Goal: Task Accomplishment & Management: Manage account settings

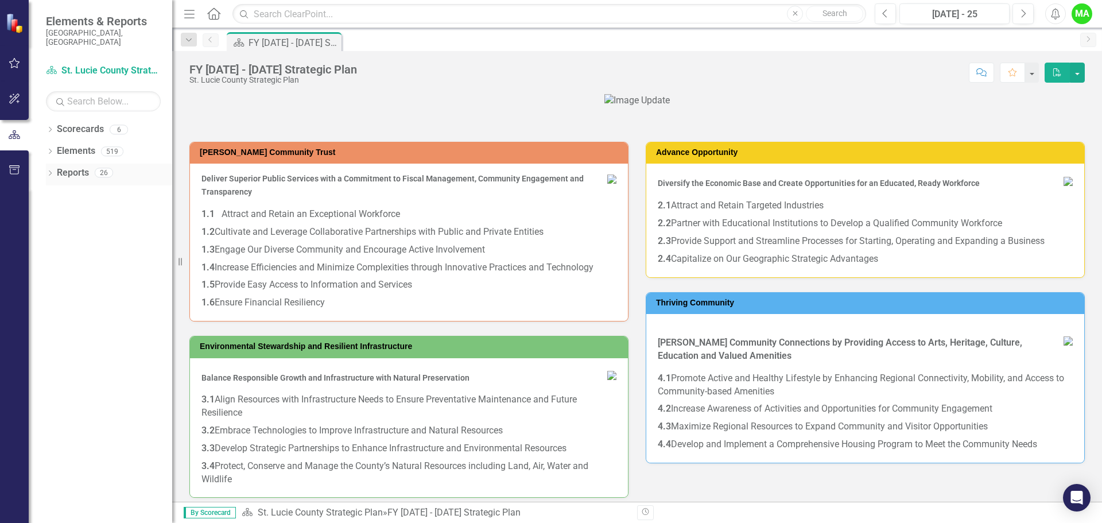
click at [107, 168] on div "26" at bounding box center [104, 173] width 18 height 10
click at [78, 166] on link "Reports" at bounding box center [73, 172] width 32 height 13
click at [15, 171] on icon "button" at bounding box center [15, 169] width 12 height 9
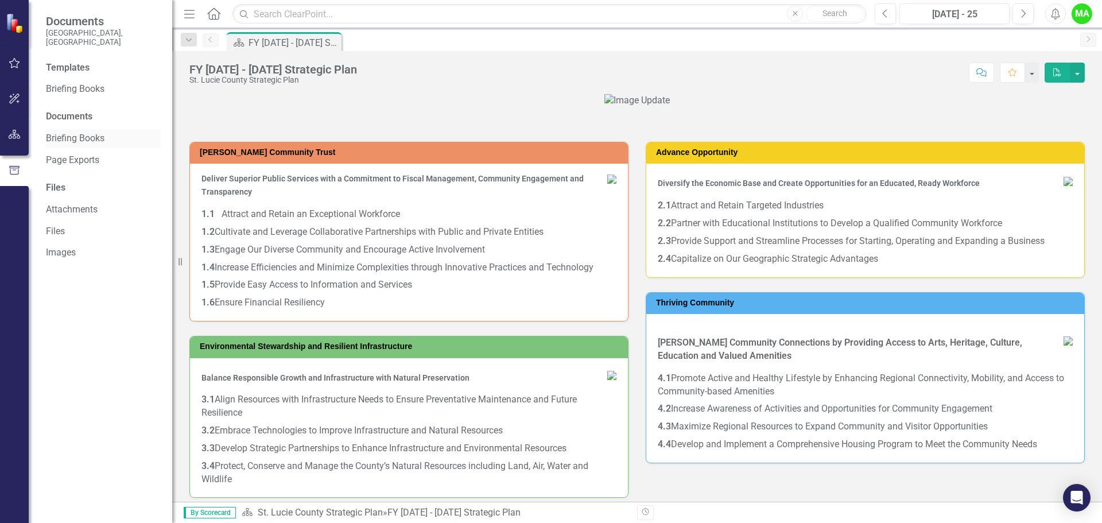
click at [79, 132] on link "Briefing Books" at bounding box center [103, 138] width 115 height 13
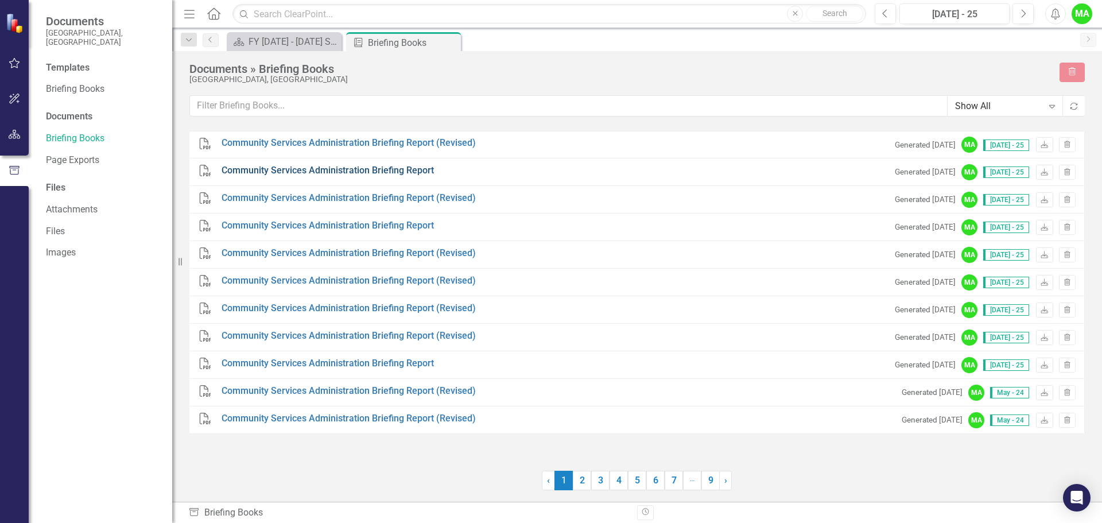
click at [355, 171] on link "Community Services Administration Briefing Report" at bounding box center [328, 170] width 212 height 13
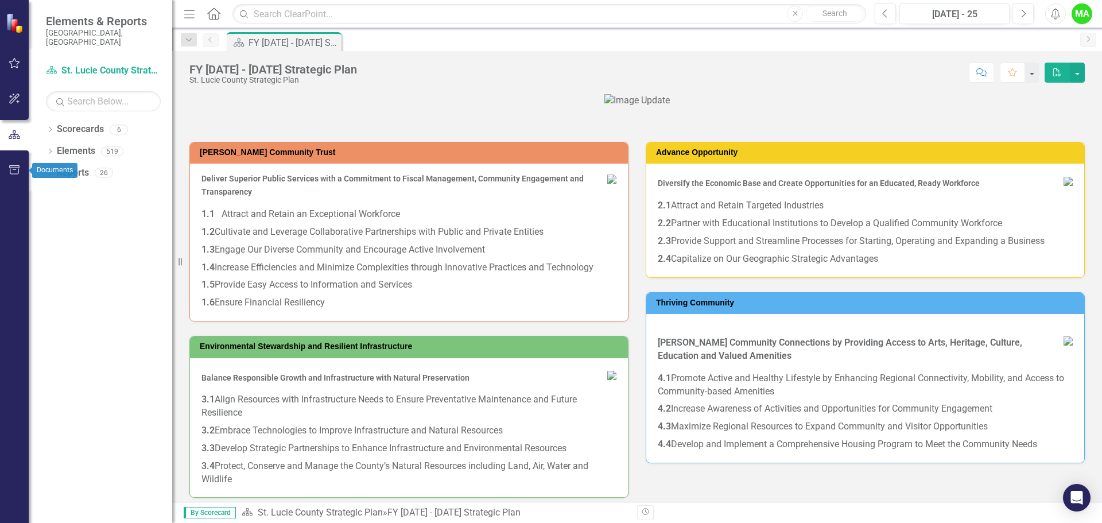
click at [11, 170] on icon "button" at bounding box center [15, 169] width 12 height 9
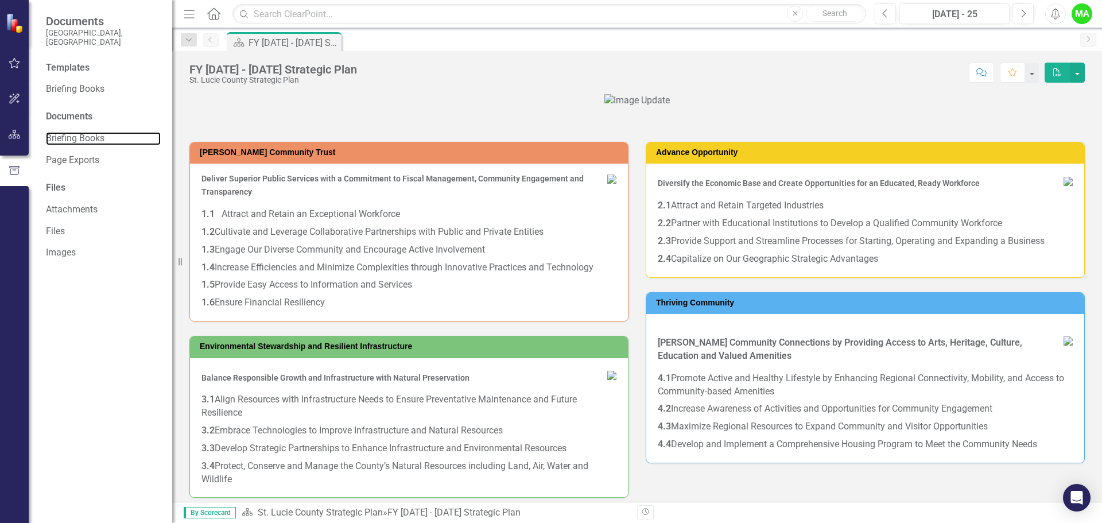
drag, startPoint x: 67, startPoint y: 127, endPoint x: 121, endPoint y: 119, distance: 54.6
click at [67, 132] on link "Briefing Books" at bounding box center [103, 138] width 115 height 13
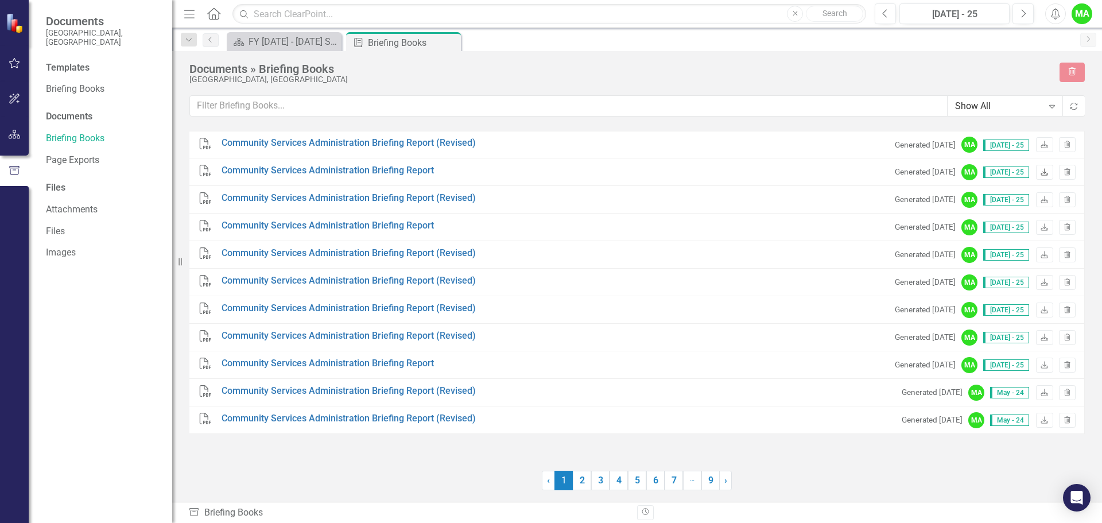
click at [1045, 175] on icon "Download" at bounding box center [1044, 172] width 9 height 7
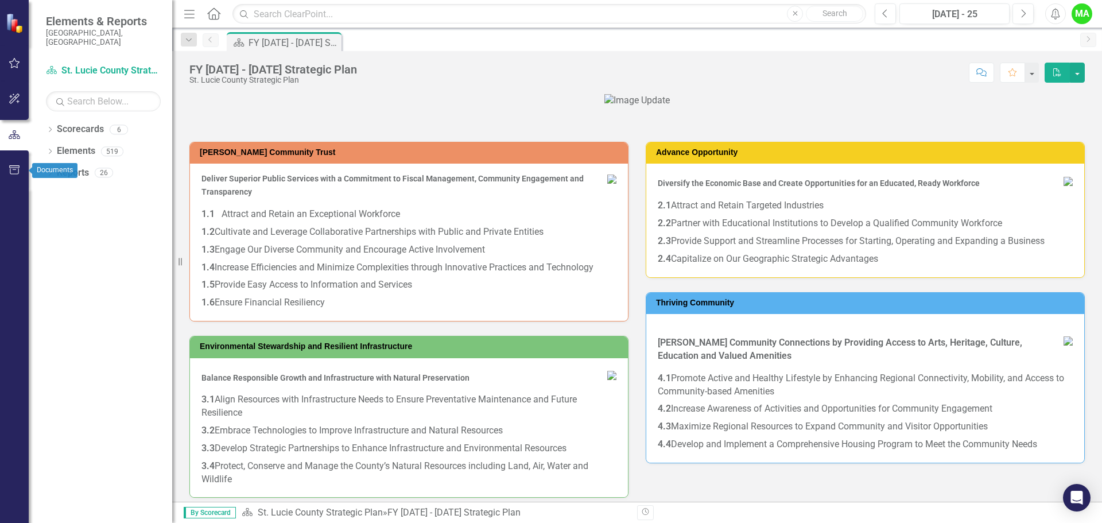
click at [9, 167] on button "button" at bounding box center [15, 170] width 26 height 24
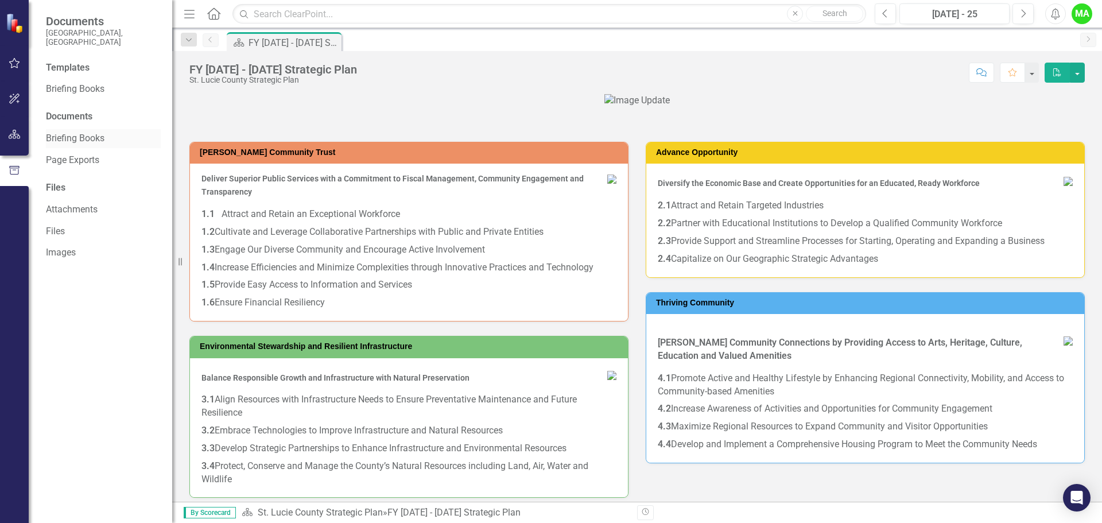
drag, startPoint x: 76, startPoint y: 126, endPoint x: 79, endPoint y: 133, distance: 7.7
click at [76, 132] on link "Briefing Books" at bounding box center [103, 138] width 115 height 13
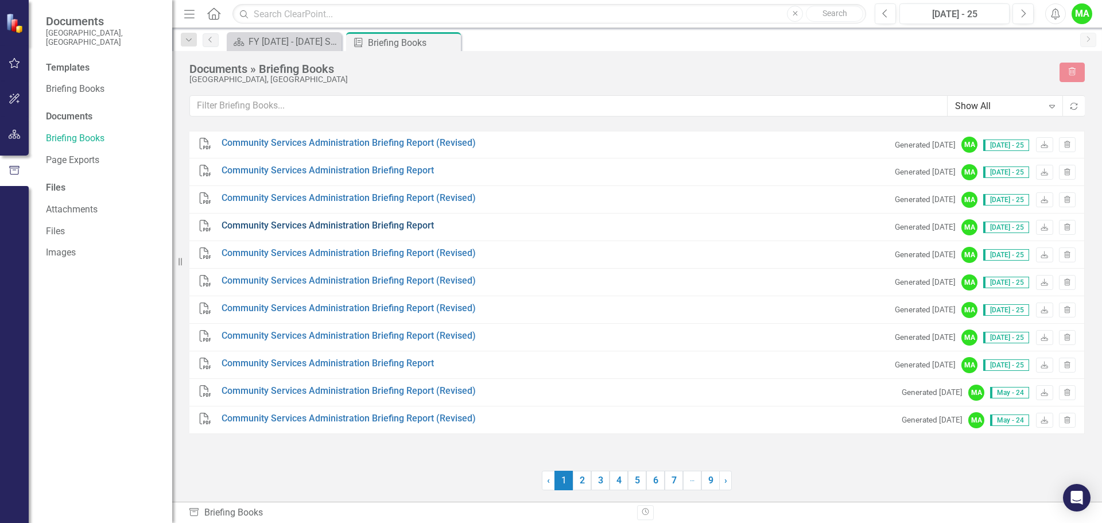
click at [323, 224] on link "Community Services Administration Briefing Report" at bounding box center [328, 225] width 212 height 13
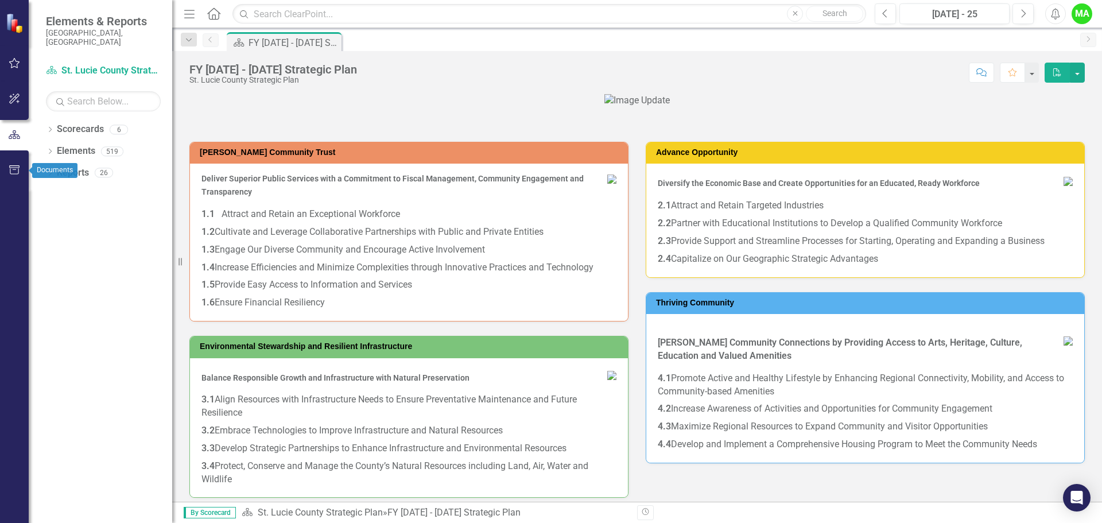
click at [11, 169] on icon "button" at bounding box center [15, 169] width 12 height 9
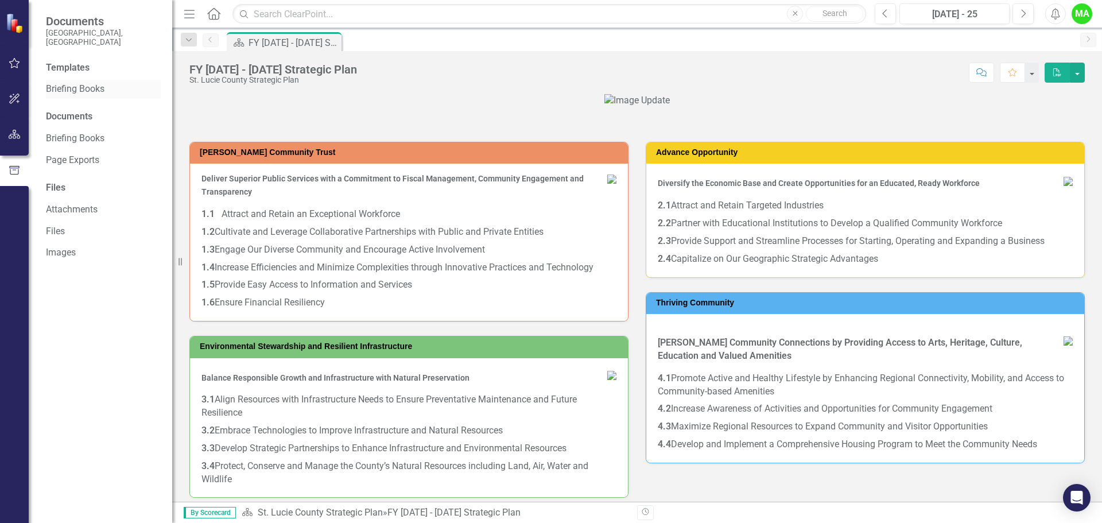
click at [76, 83] on link "Briefing Books" at bounding box center [103, 89] width 115 height 13
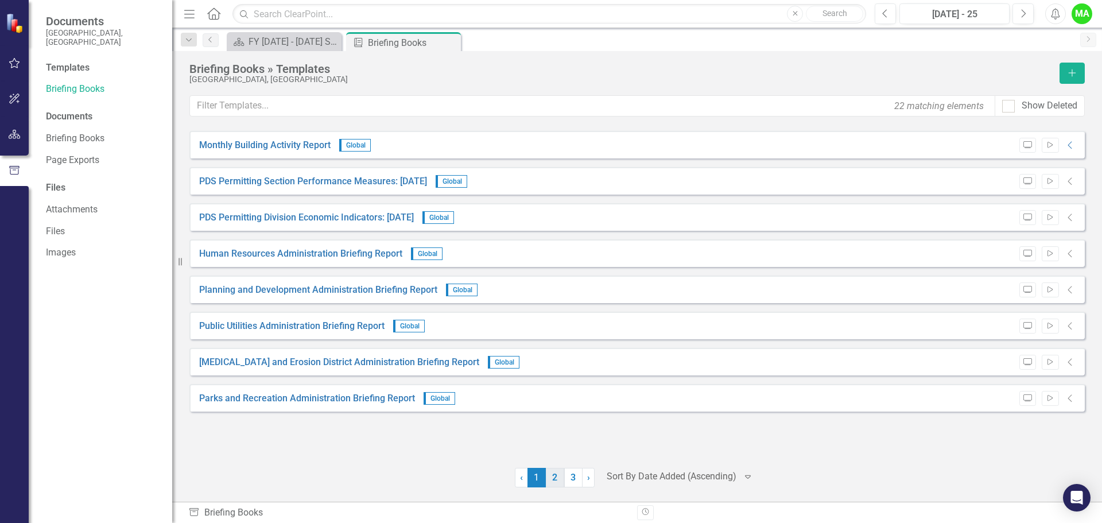
click at [556, 480] on link "2" at bounding box center [555, 478] width 18 height 20
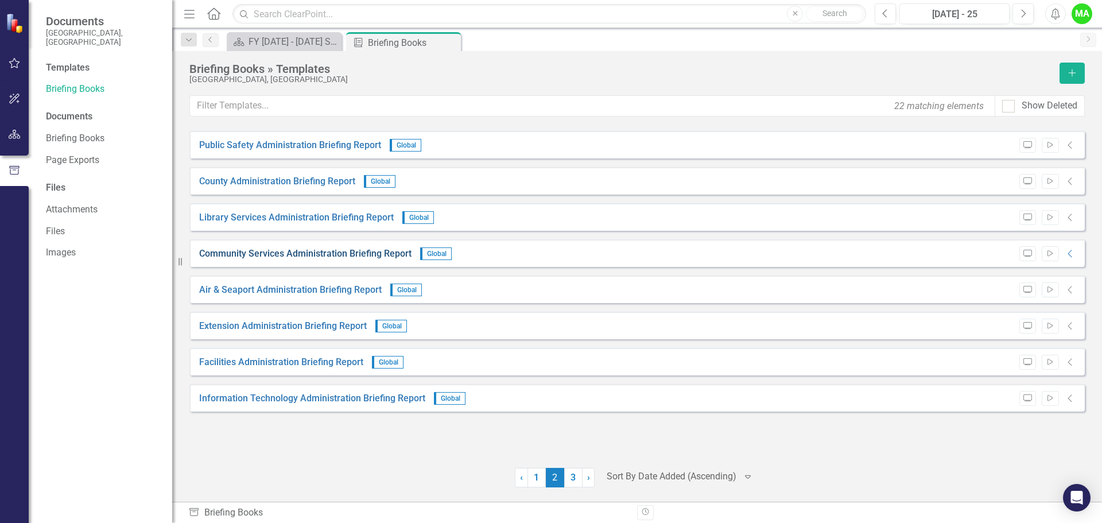
click at [358, 250] on link "Community Services Administration Briefing Report" at bounding box center [305, 253] width 212 height 13
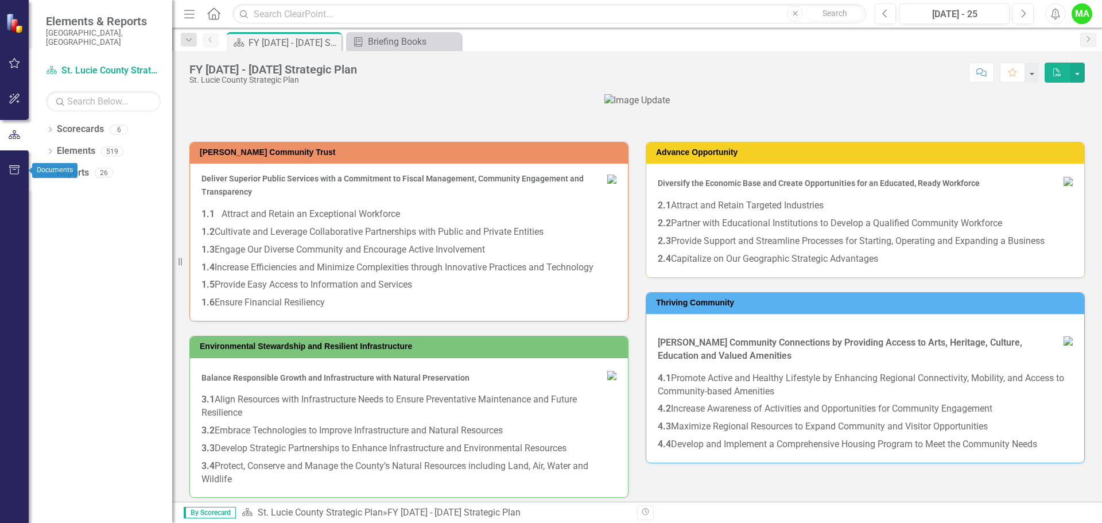
click at [17, 168] on icon "button" at bounding box center [15, 169] width 12 height 9
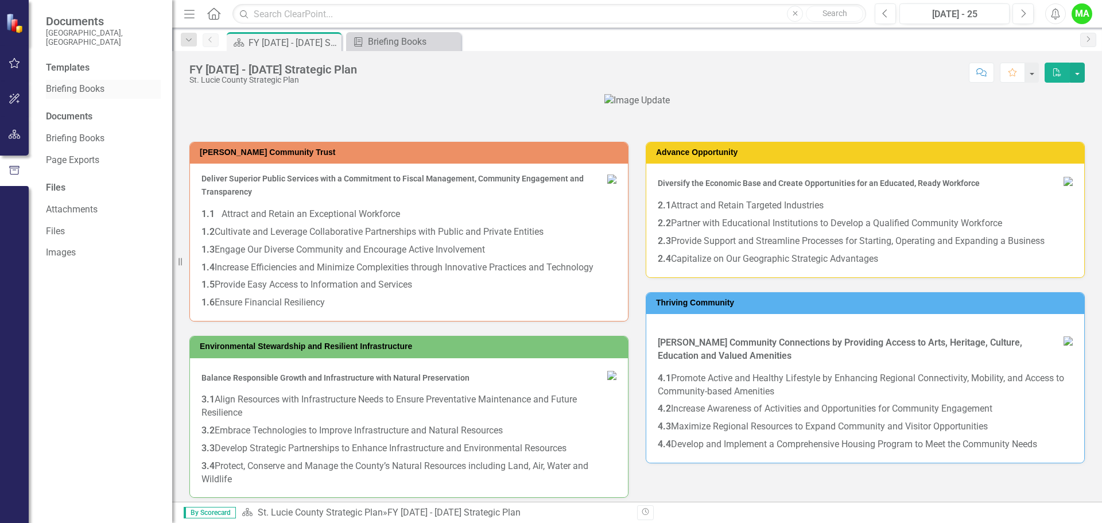
click at [90, 83] on link "Briefing Books" at bounding box center [103, 89] width 115 height 13
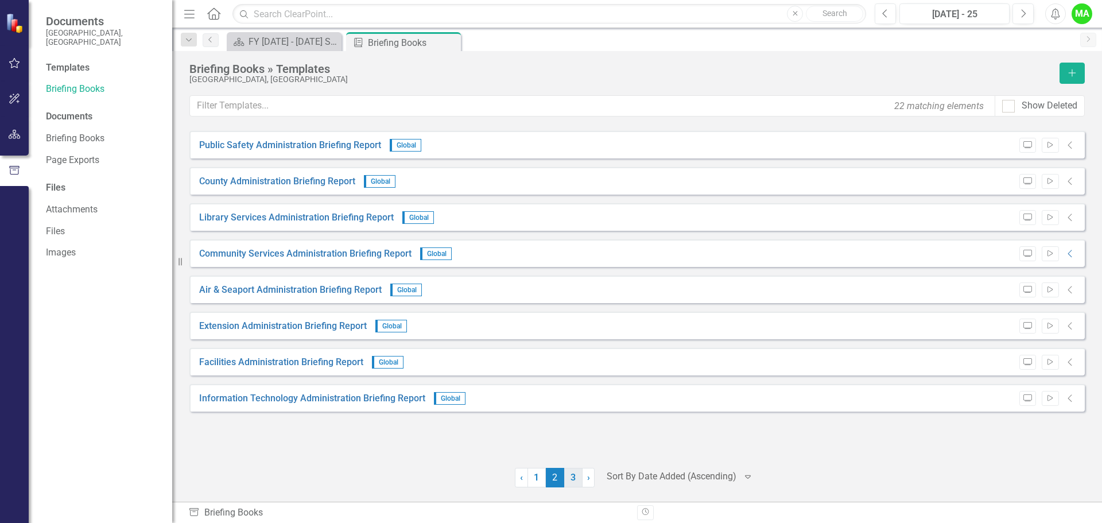
click at [572, 478] on link "3" at bounding box center [573, 478] width 18 height 20
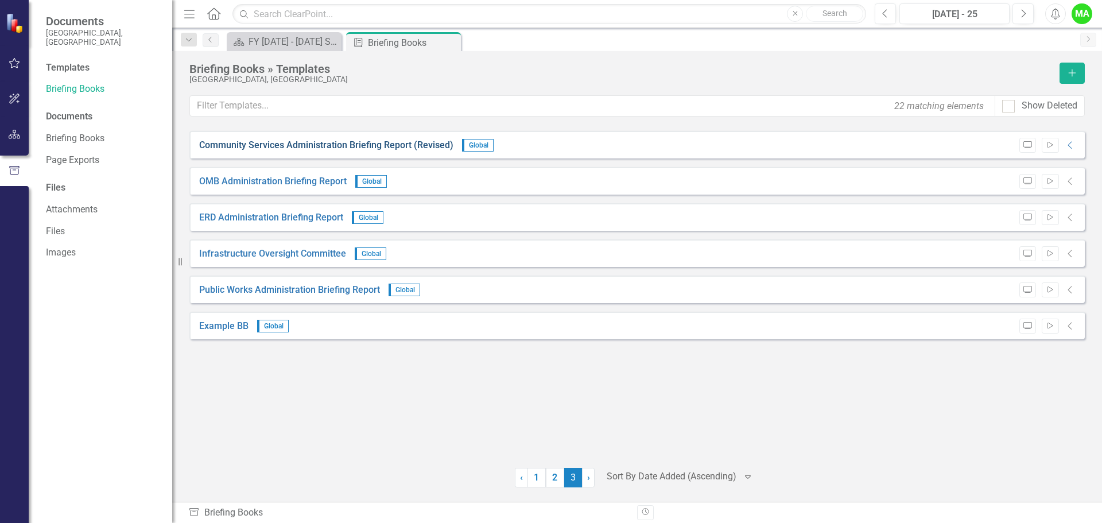
click at [394, 145] on link "Community Services Administration Briefing Report (Revised)" at bounding box center [326, 145] width 254 height 13
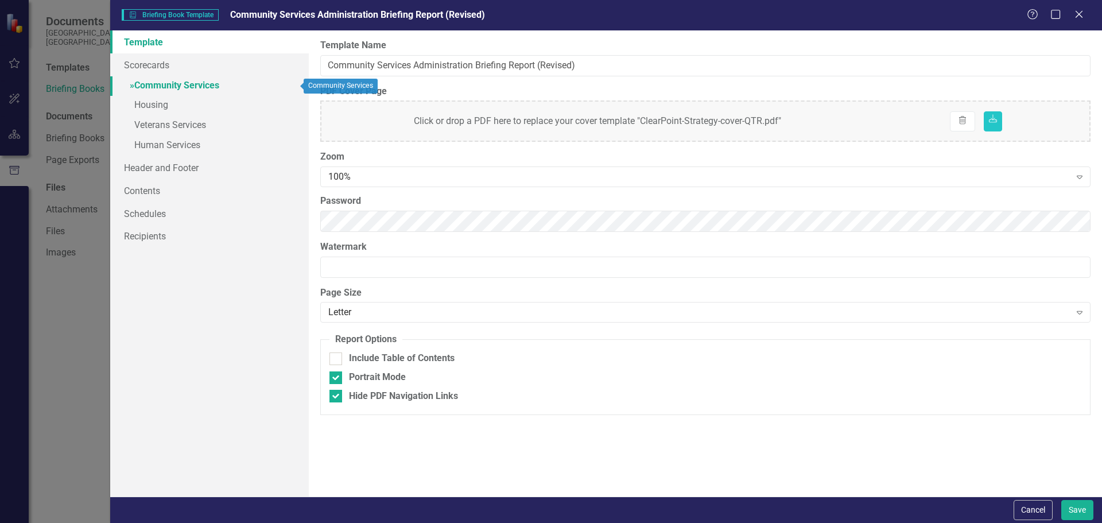
click at [181, 86] on link "» Community Services" at bounding box center [209, 86] width 199 height 20
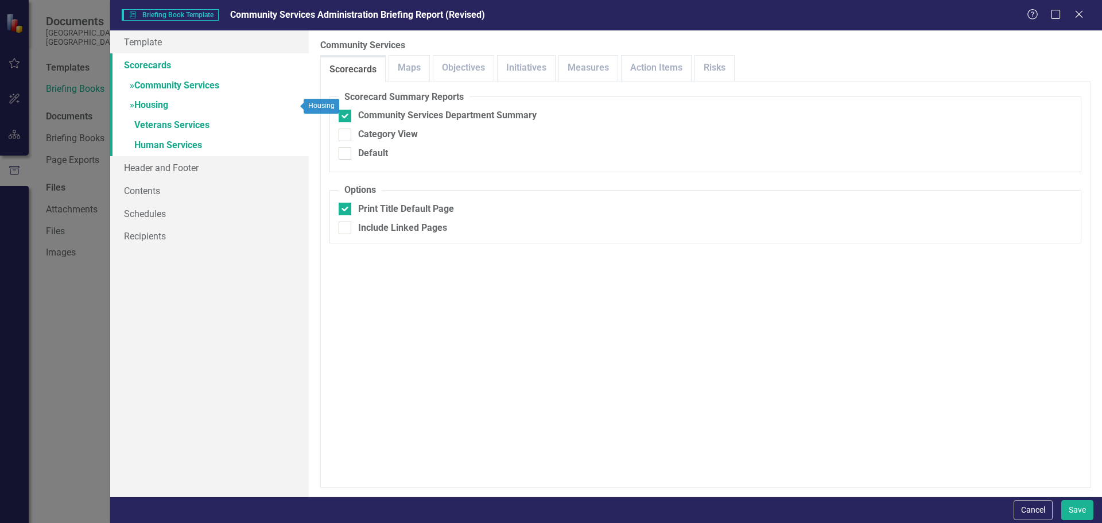
click at [149, 108] on link "» Housing" at bounding box center [209, 106] width 199 height 20
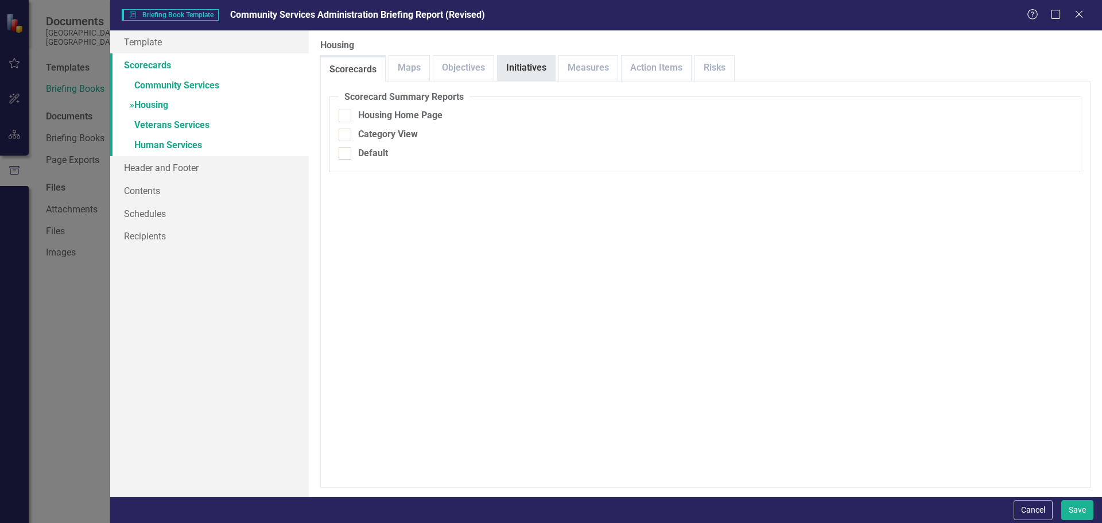
click at [521, 71] on link "Initiatives" at bounding box center [526, 68] width 57 height 25
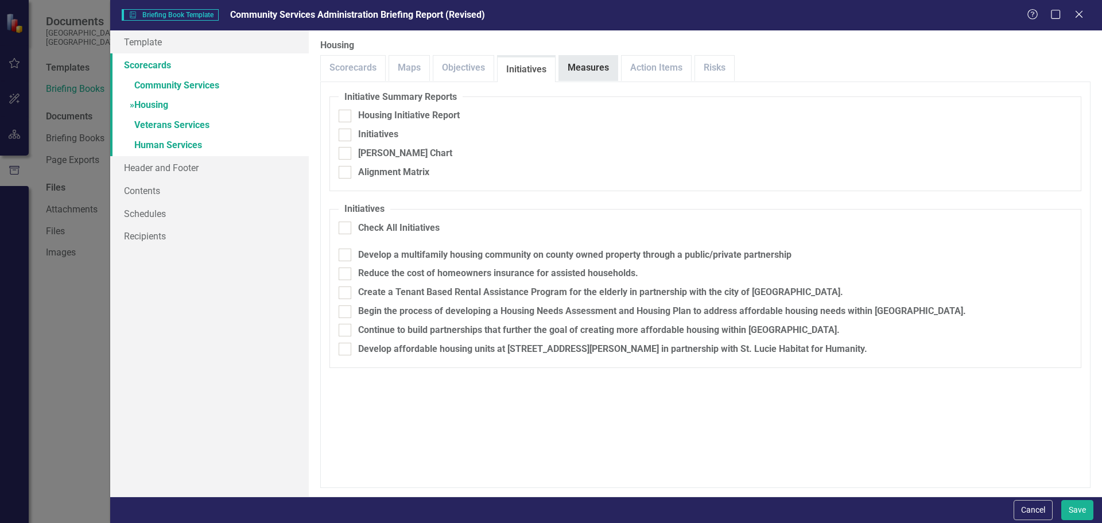
click at [575, 65] on link "Measures" at bounding box center [588, 68] width 59 height 25
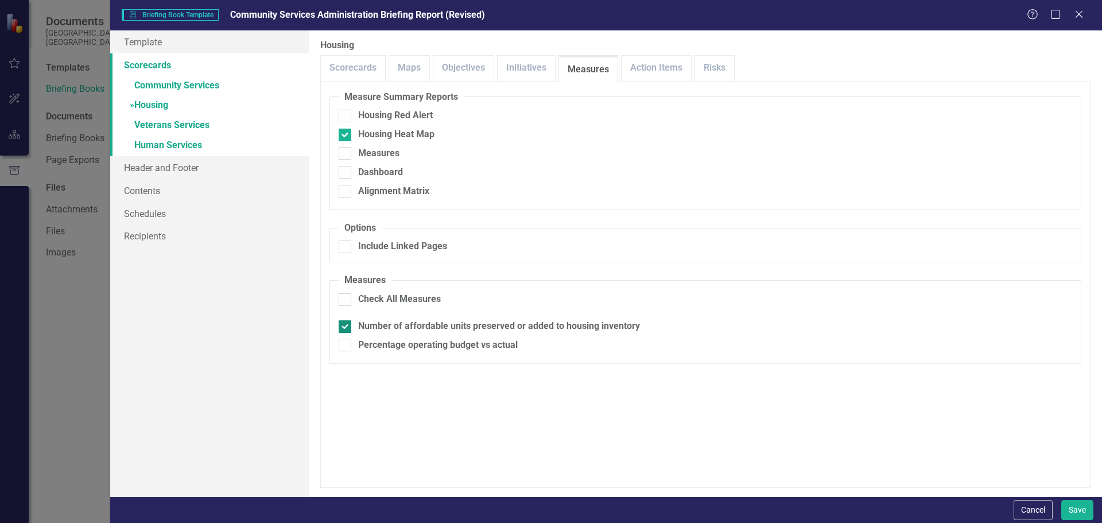
click at [346, 327] on div at bounding box center [345, 326] width 13 height 13
click at [346, 327] on input "Number of affordable units preserved or added to housing inventory" at bounding box center [342, 323] width 7 height 7
checkbox input "false"
click at [160, 125] on link "» Veterans Services" at bounding box center [209, 126] width 199 height 20
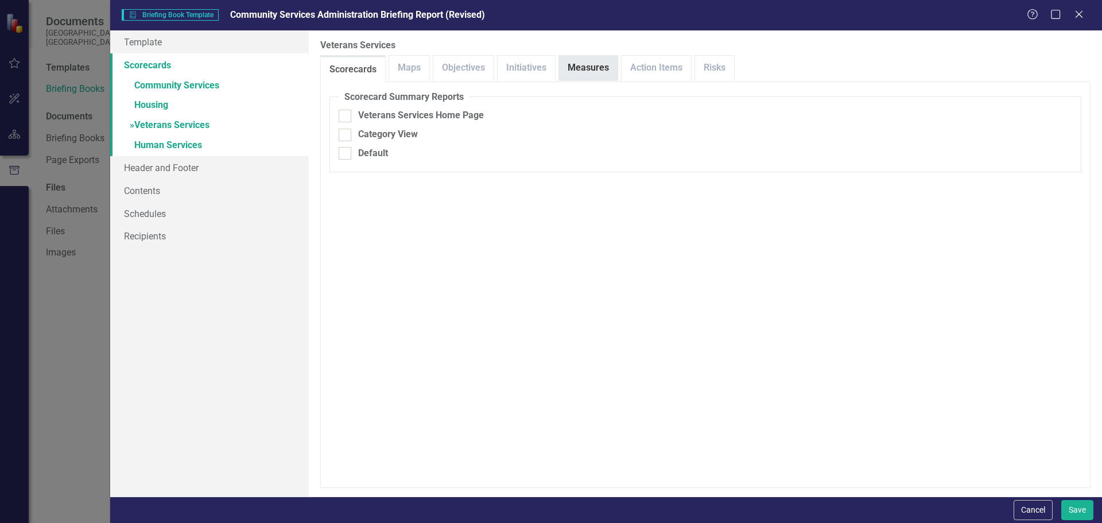
click at [587, 67] on link "Measures" at bounding box center [588, 68] width 59 height 25
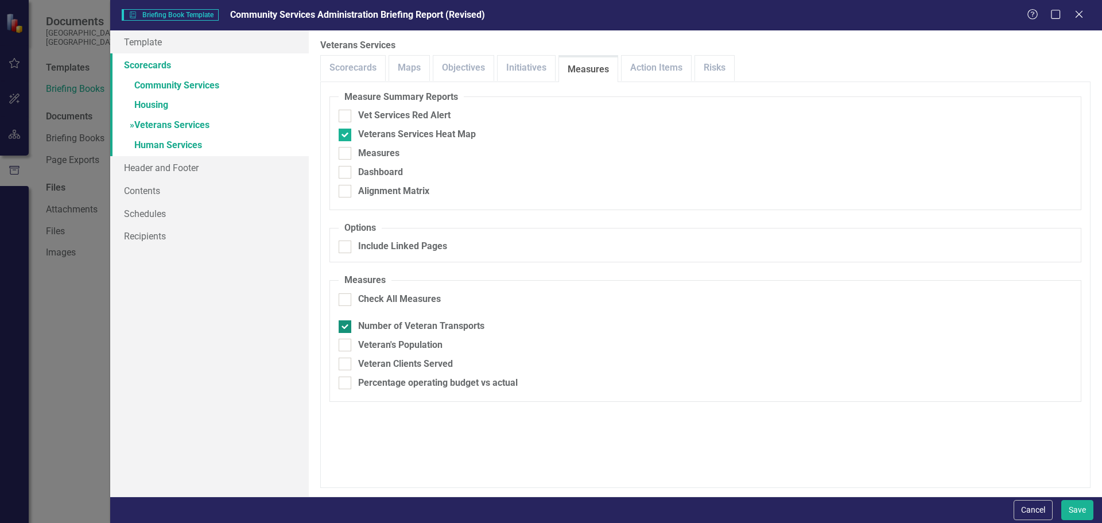
click at [346, 326] on input "Number of Veteran Transports" at bounding box center [342, 323] width 7 height 7
checkbox input "false"
click at [525, 66] on link "Initiatives" at bounding box center [526, 68] width 57 height 25
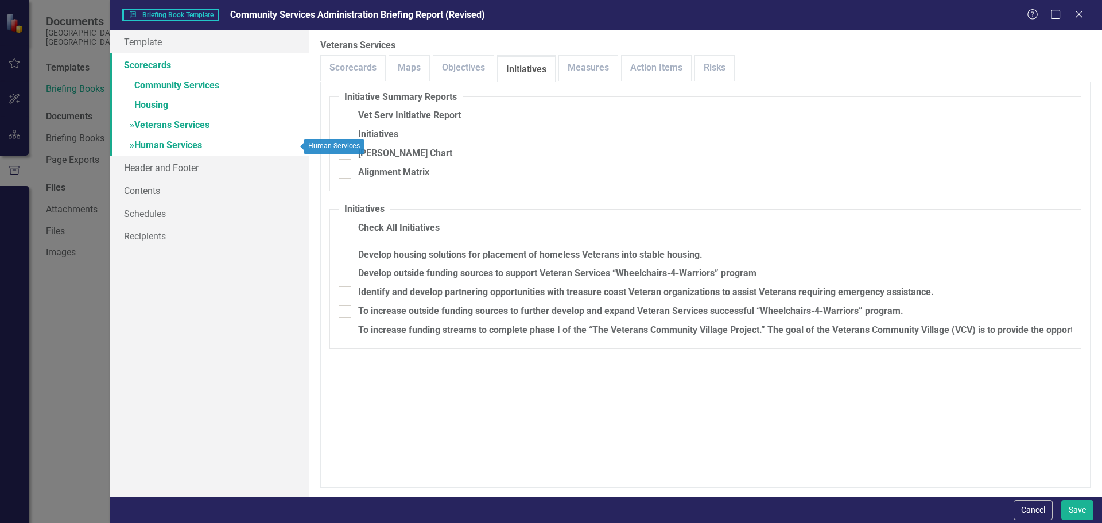
click at [162, 146] on link "» Human Services" at bounding box center [209, 146] width 199 height 20
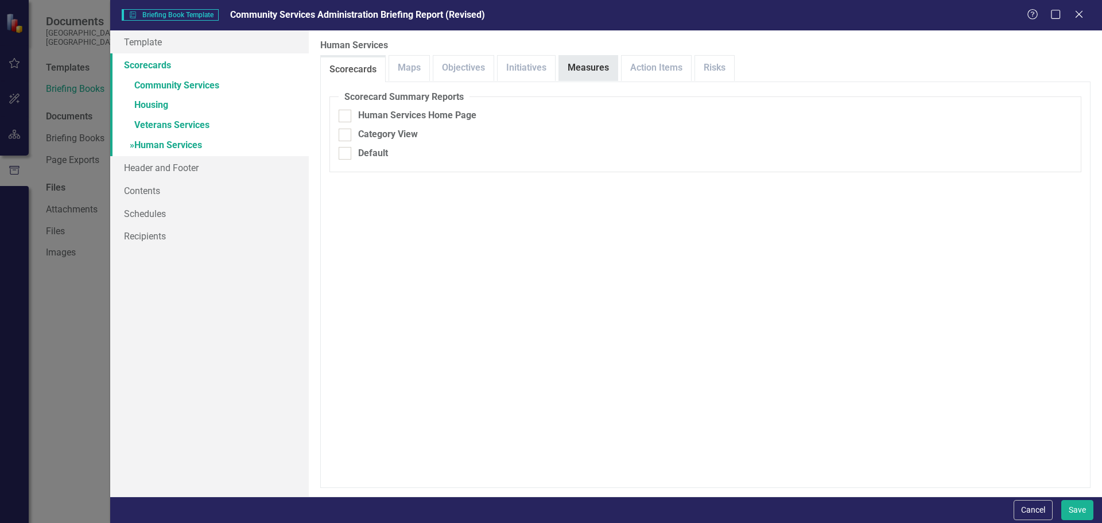
click at [609, 71] on link "Measures" at bounding box center [588, 68] width 59 height 25
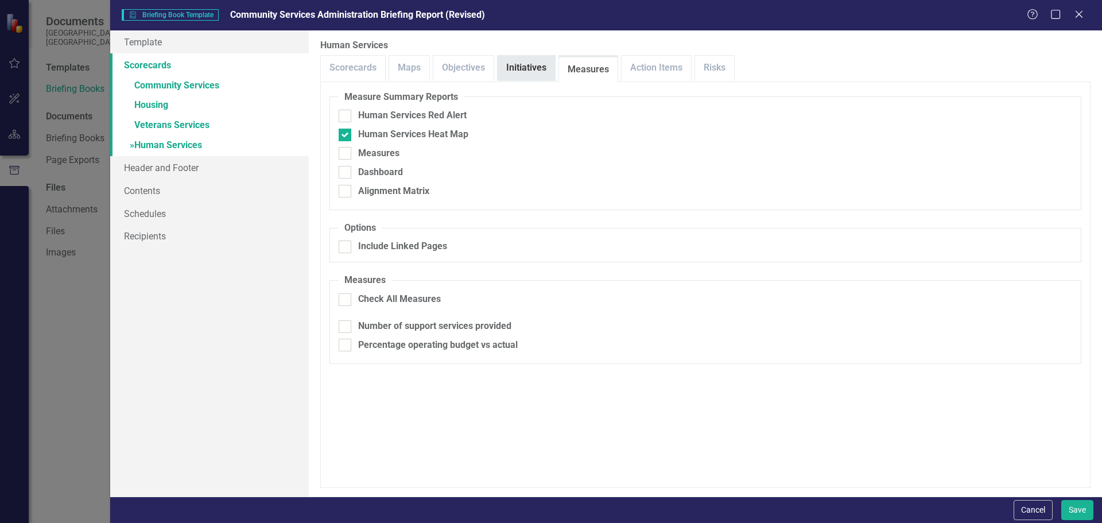
click at [516, 69] on link "Initiatives" at bounding box center [526, 68] width 57 height 25
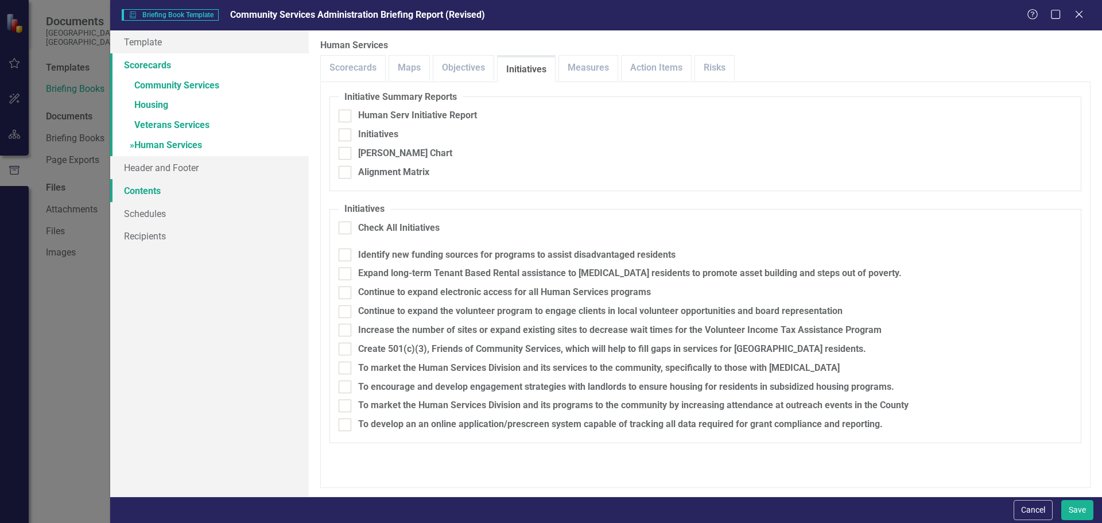
click at [148, 189] on link "Contents" at bounding box center [209, 190] width 199 height 23
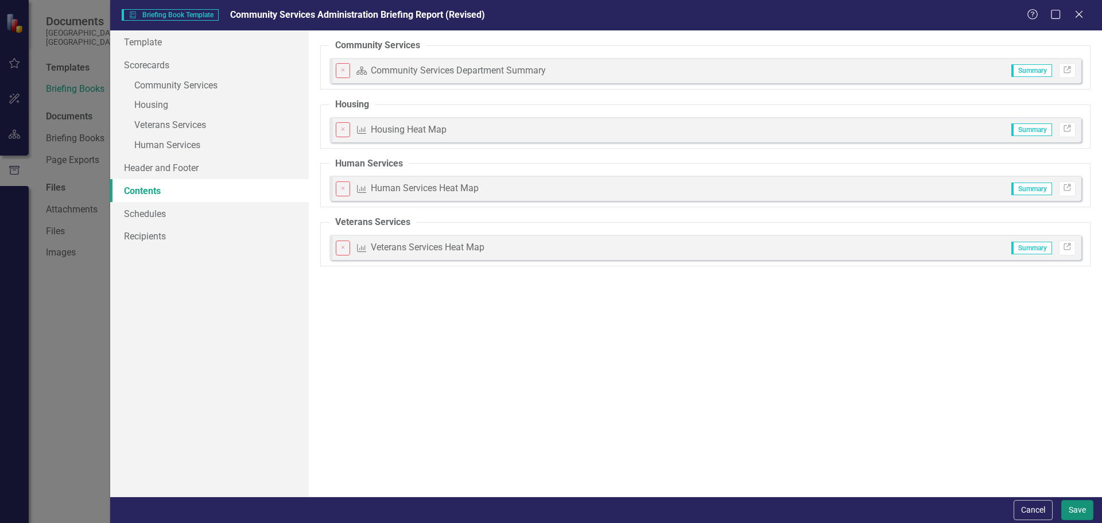
click at [1077, 512] on button "Save" at bounding box center [1078, 510] width 32 height 20
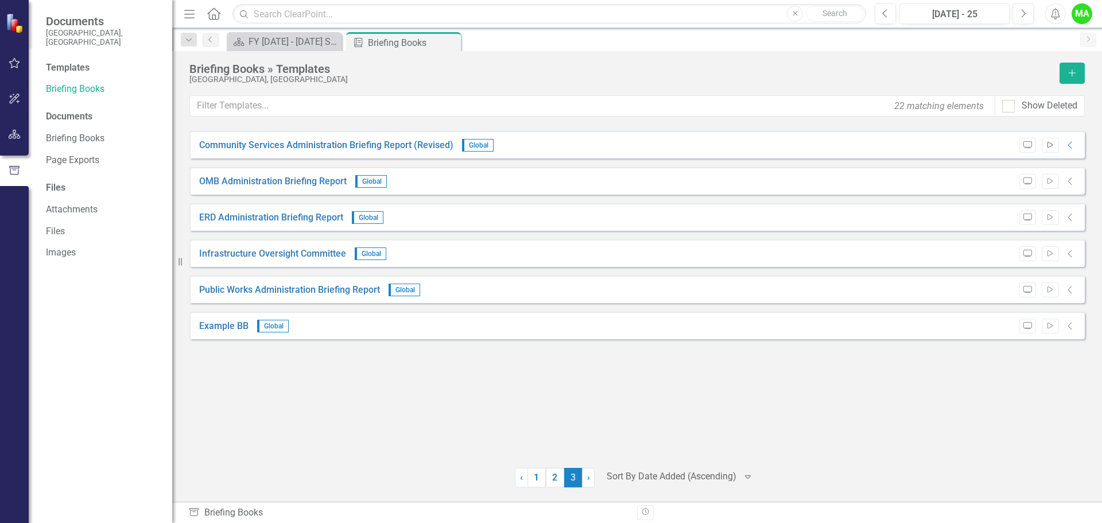
click at [1050, 147] on icon "button" at bounding box center [1050, 145] width 5 height 6
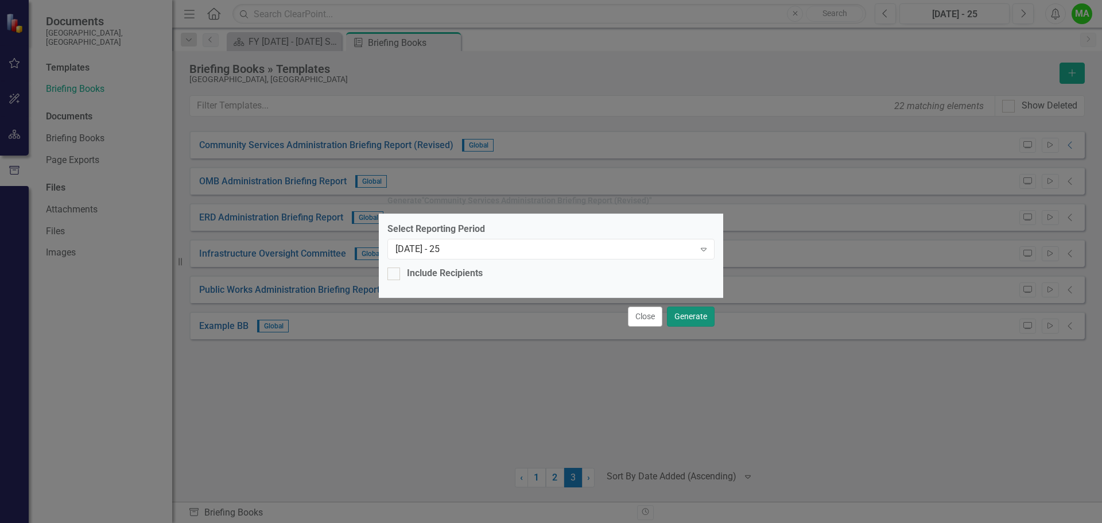
click at [689, 315] on button "Generate" at bounding box center [691, 317] width 48 height 20
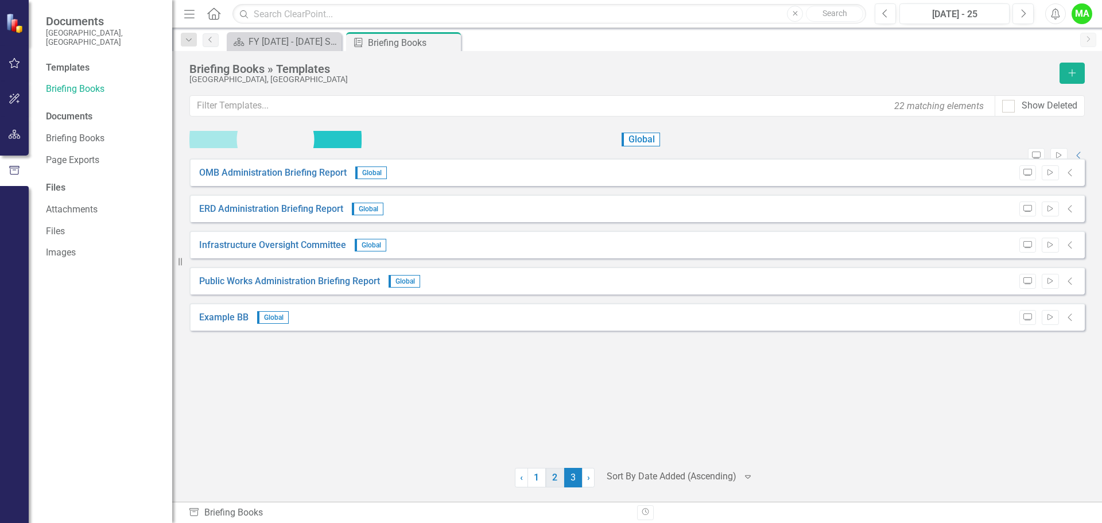
click at [553, 479] on link "2" at bounding box center [555, 478] width 18 height 20
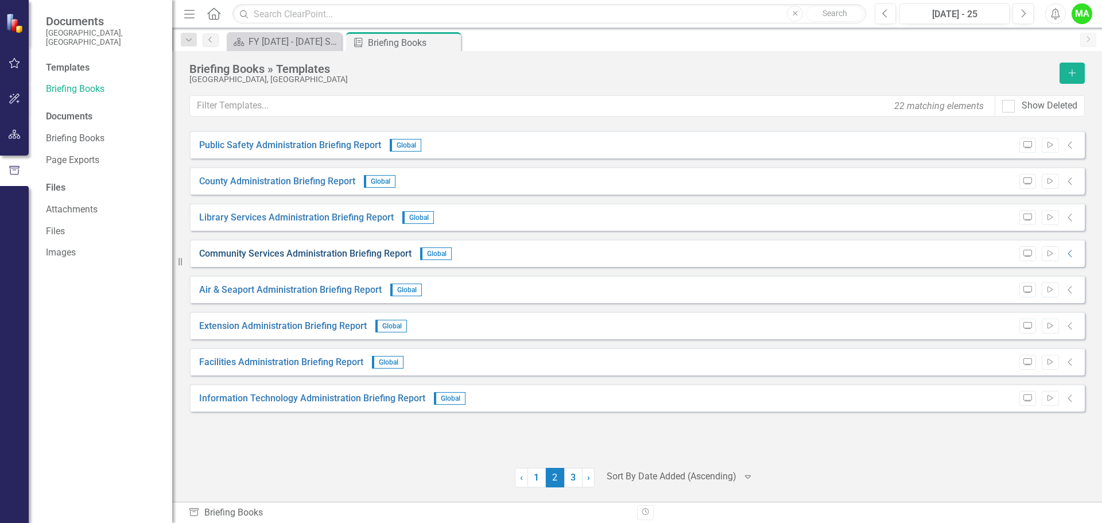
click at [309, 250] on link "Community Services Administration Briefing Report" at bounding box center [305, 253] width 212 height 13
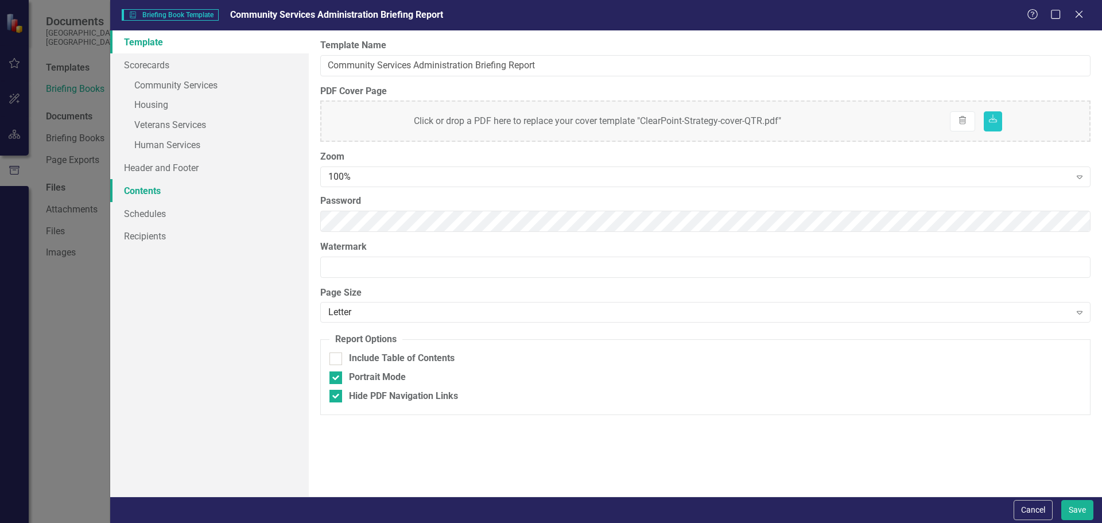
click at [145, 190] on link "Contents" at bounding box center [209, 190] width 199 height 23
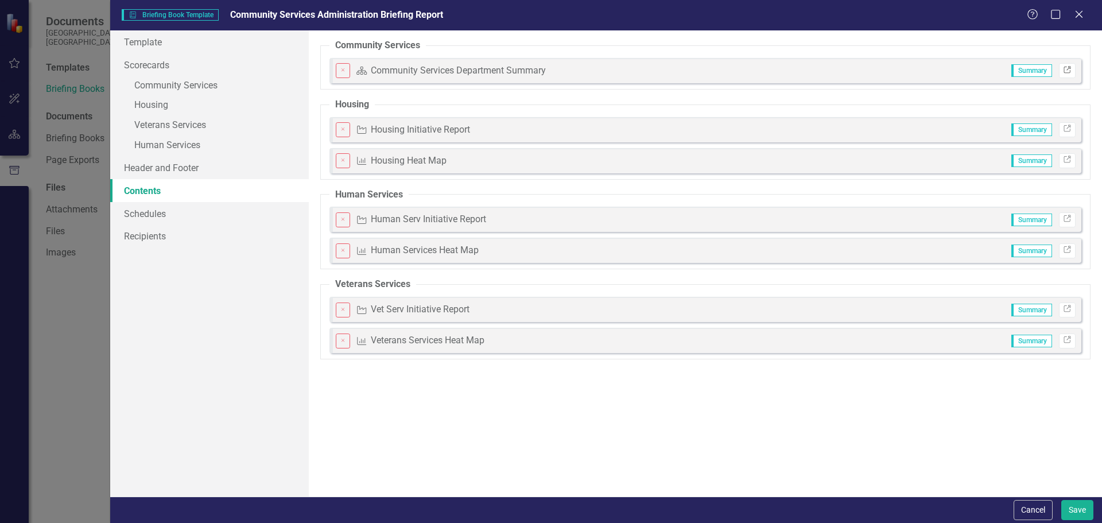
click at [1067, 69] on icon at bounding box center [1067, 69] width 7 height 7
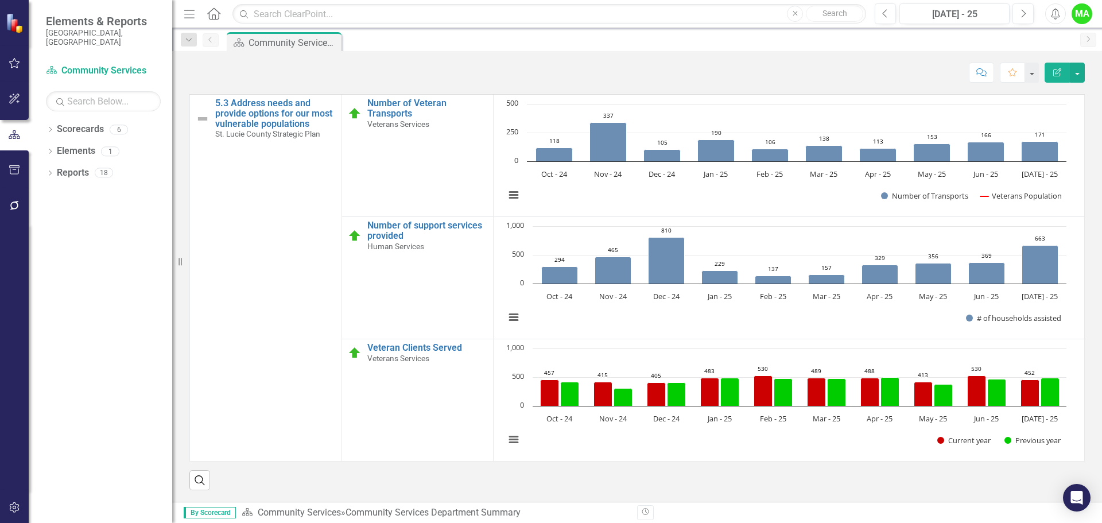
scroll to position [1309, 0]
click at [777, 95] on th "Charts" at bounding box center [789, 83] width 591 height 22
click at [1065, 95] on th "Charts Sort Ascending" at bounding box center [789, 83] width 591 height 22
click at [819, 202] on div "Objectives Measures Charts Sort Descending 5.3 Address needs and provide option…" at bounding box center [637, 274] width 913 height 432
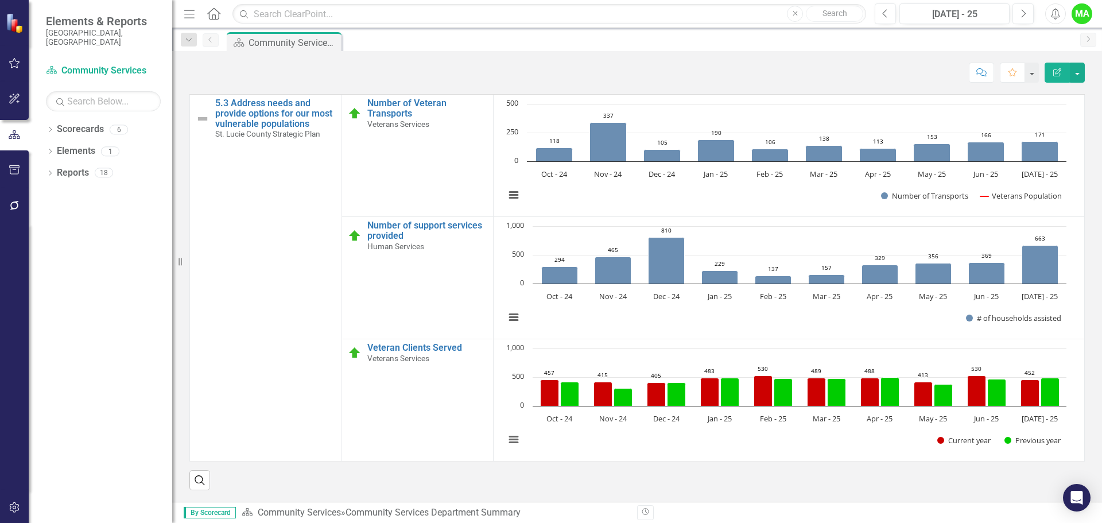
click at [823, 195] on div "Objectives Measures Charts Sort Descending 5.3 Address needs and provide option…" at bounding box center [637, 274] width 913 height 432
click at [869, 195] on div "Objectives Measures Charts Sort Descending 5.3 Address needs and provide option…" at bounding box center [637, 274] width 913 height 432
click at [869, 197] on div "Objectives Measures Charts Sort Descending 5.3 Address needs and provide option…" at bounding box center [637, 274] width 913 height 432
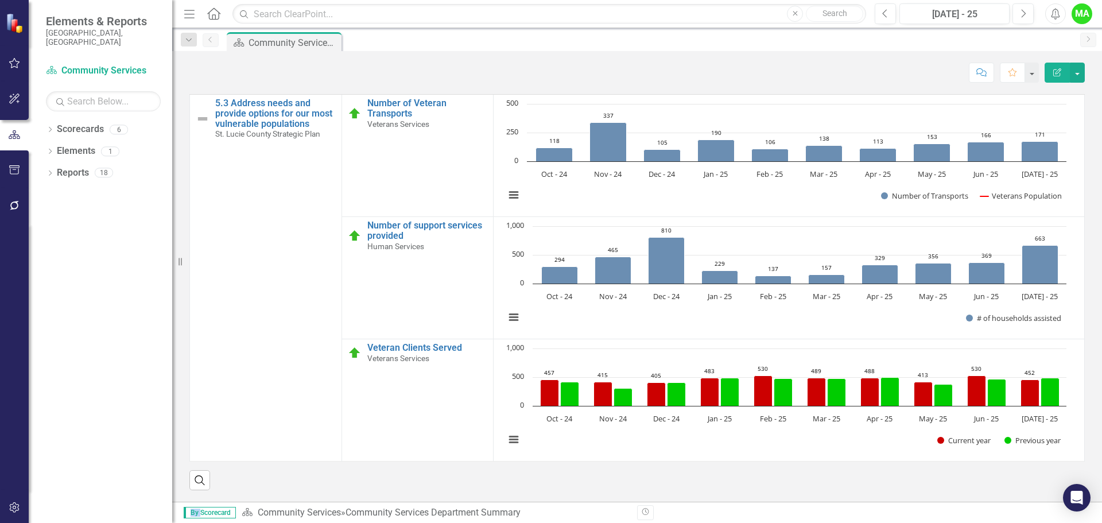
click at [853, 95] on th "Charts Sort Descending" at bounding box center [789, 83] width 591 height 22
click at [853, 95] on th "Charts" at bounding box center [789, 83] width 591 height 22
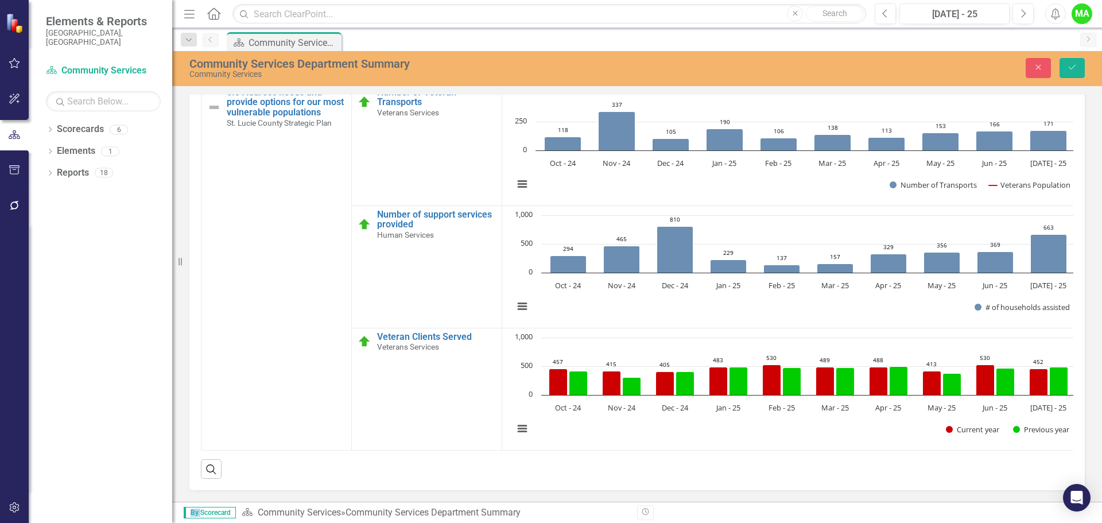
click at [1037, 48] on link "Link View Page" at bounding box center [1051, 40] width 49 height 15
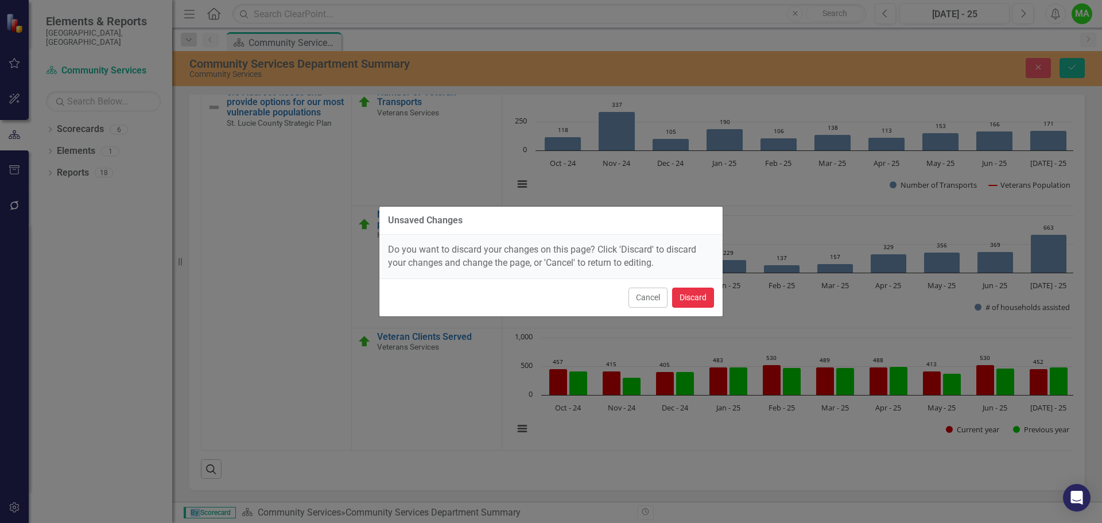
click at [695, 297] on button "Discard" at bounding box center [693, 298] width 42 height 20
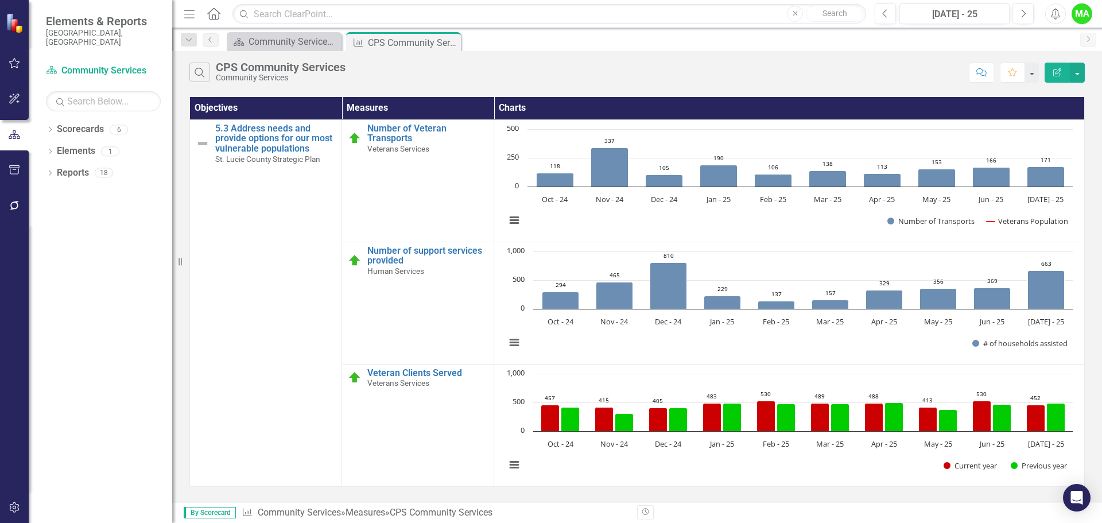
click at [1060, 71] on icon "Edit Report" at bounding box center [1057, 72] width 10 height 8
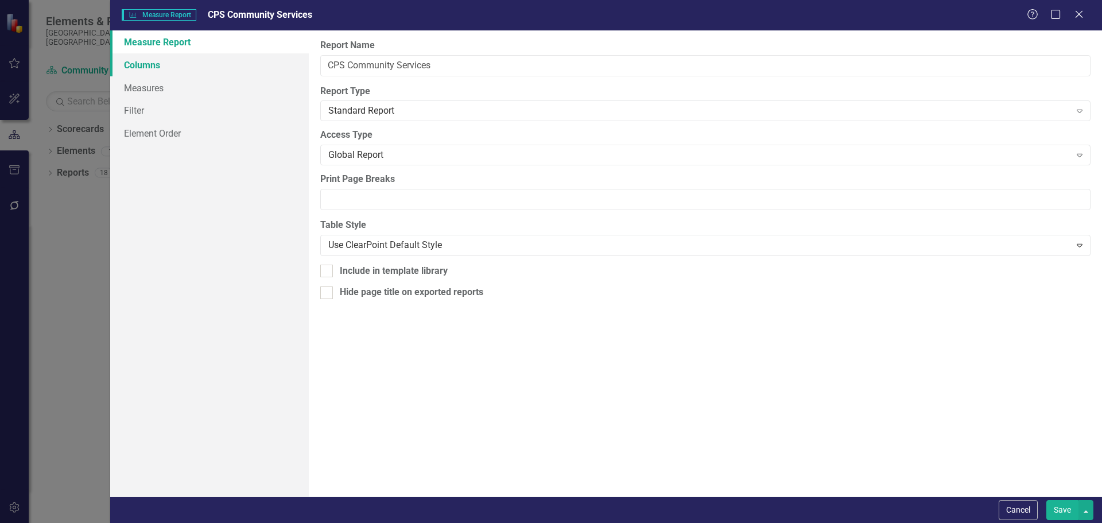
click at [148, 64] on link "Columns" at bounding box center [209, 64] width 199 height 23
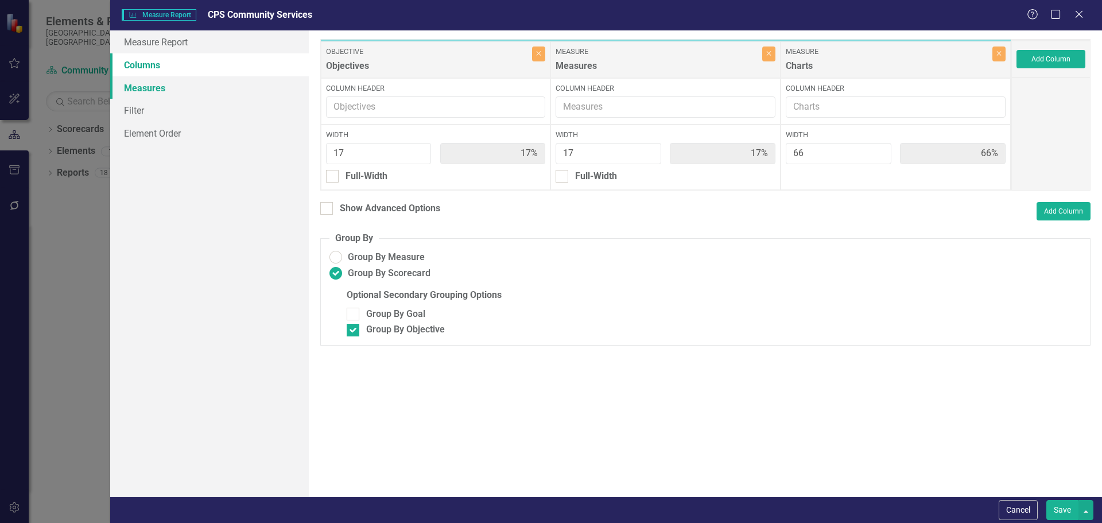
click at [156, 89] on link "Measures" at bounding box center [209, 87] width 199 height 23
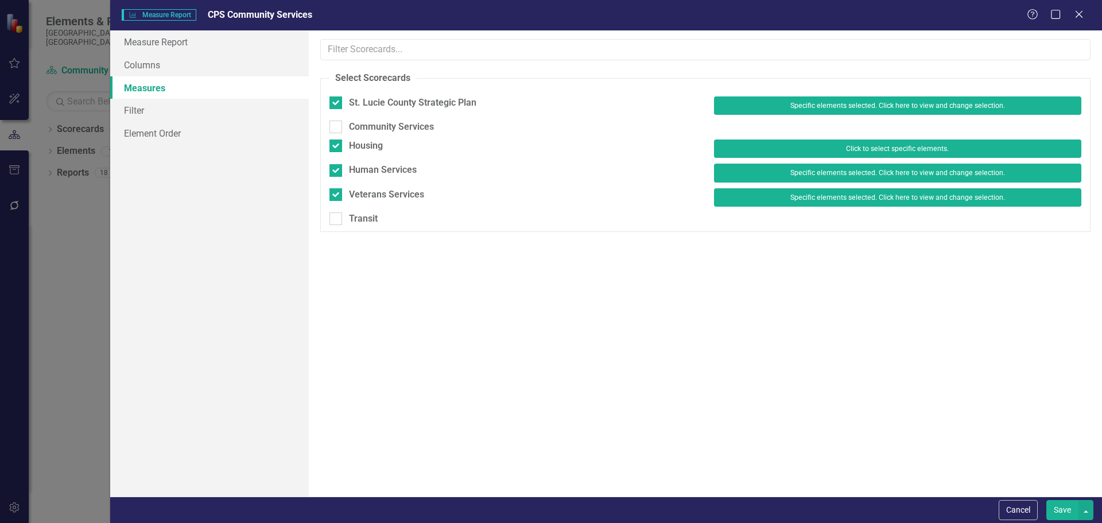
click at [850, 148] on button "Click to select specific elements." at bounding box center [897, 149] width 367 height 18
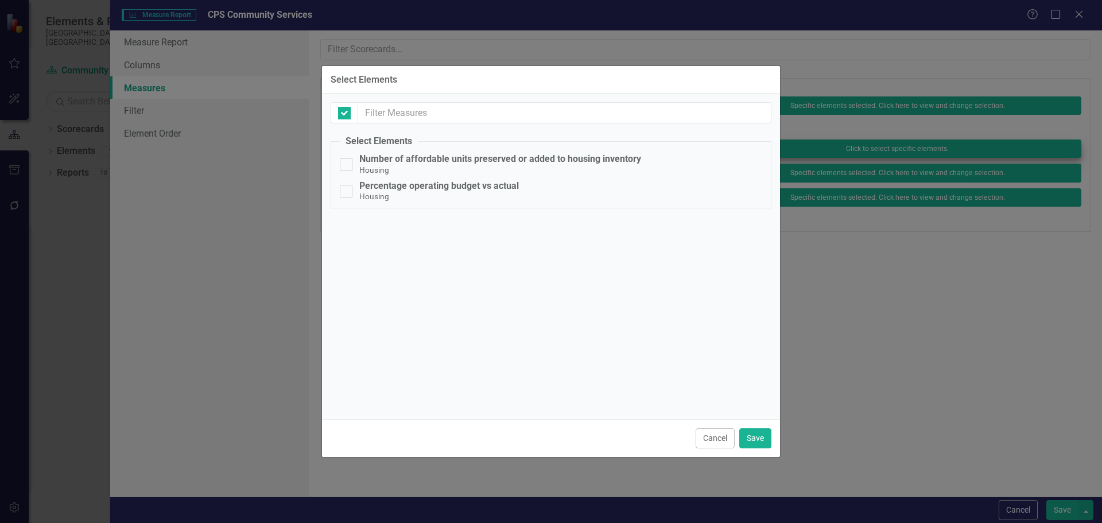
checkbox input "false"
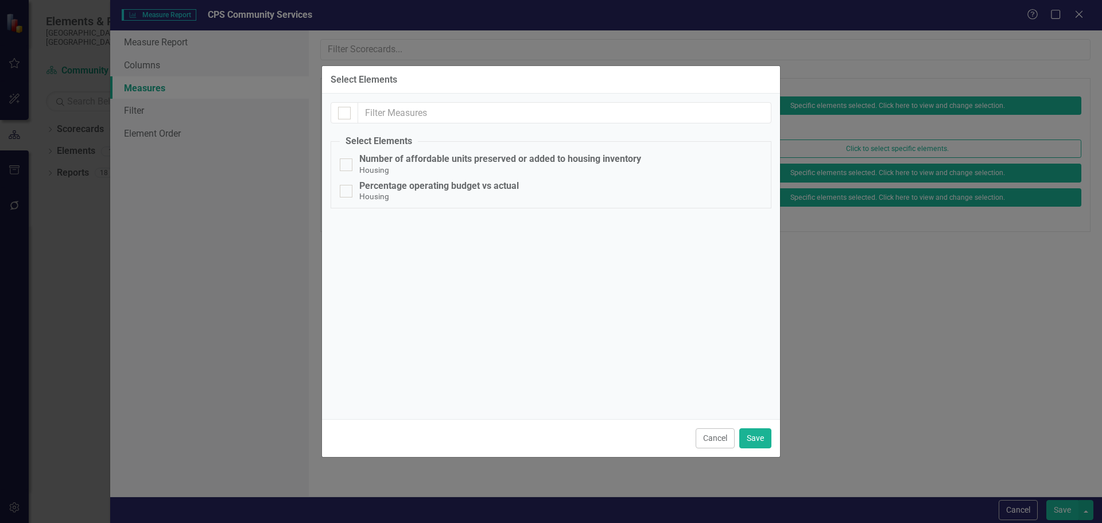
click at [706, 440] on button "Cancel" at bounding box center [715, 438] width 39 height 20
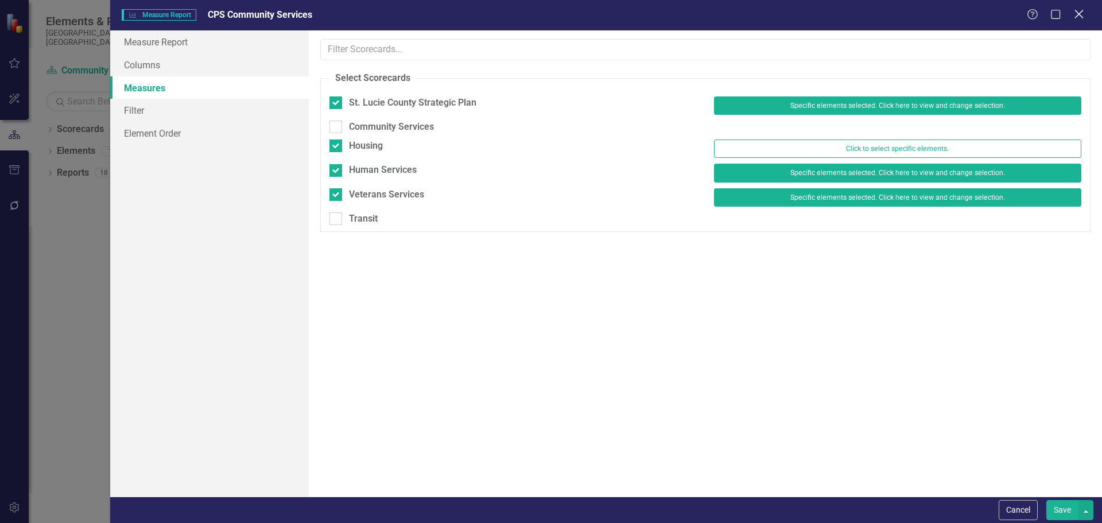
click at [1079, 12] on icon "Close" at bounding box center [1079, 14] width 14 height 11
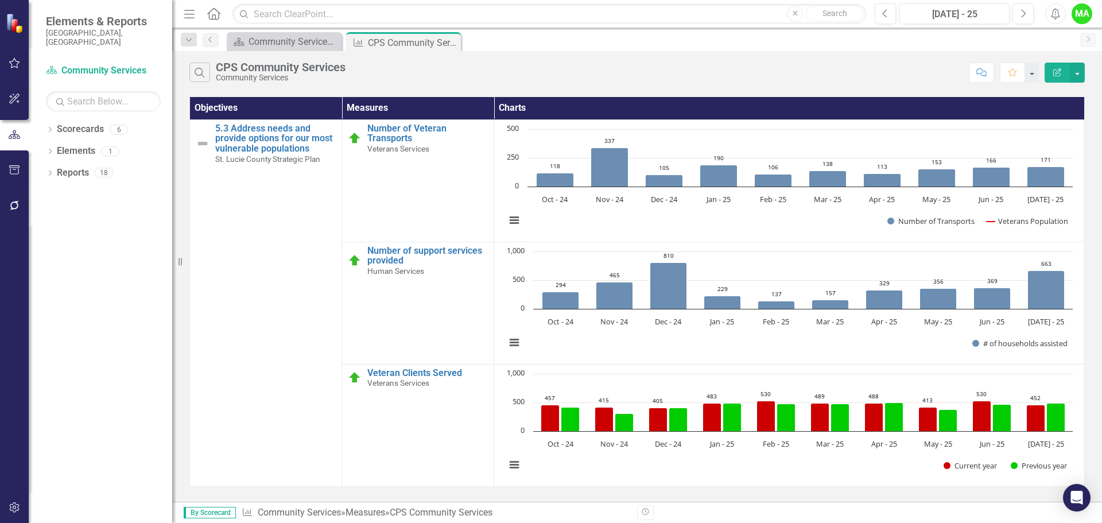
click at [1055, 74] on icon "Edit Report" at bounding box center [1057, 72] width 10 height 8
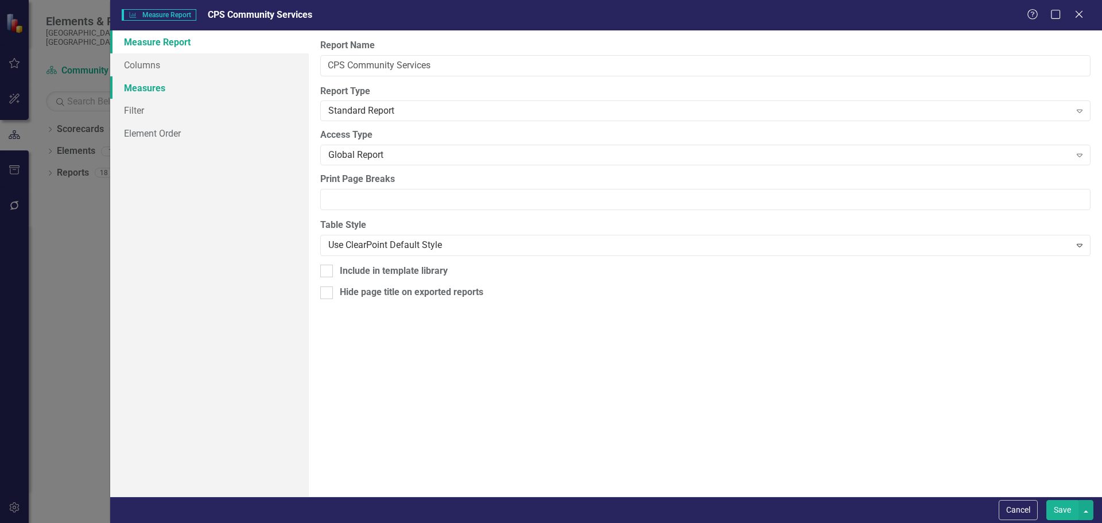
click at [157, 88] on link "Measures" at bounding box center [209, 87] width 199 height 23
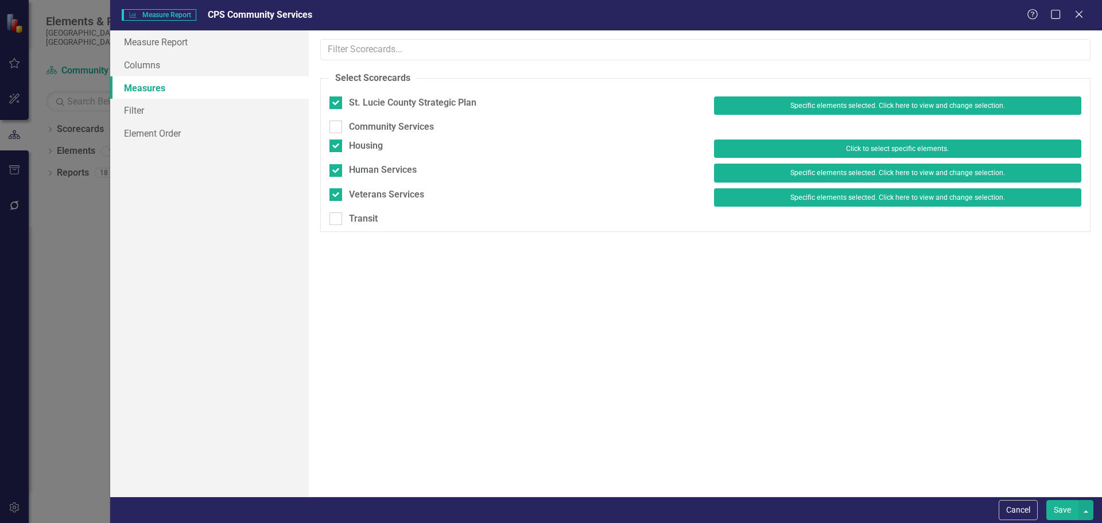
click at [825, 148] on button "Click to select specific elements." at bounding box center [897, 149] width 367 height 18
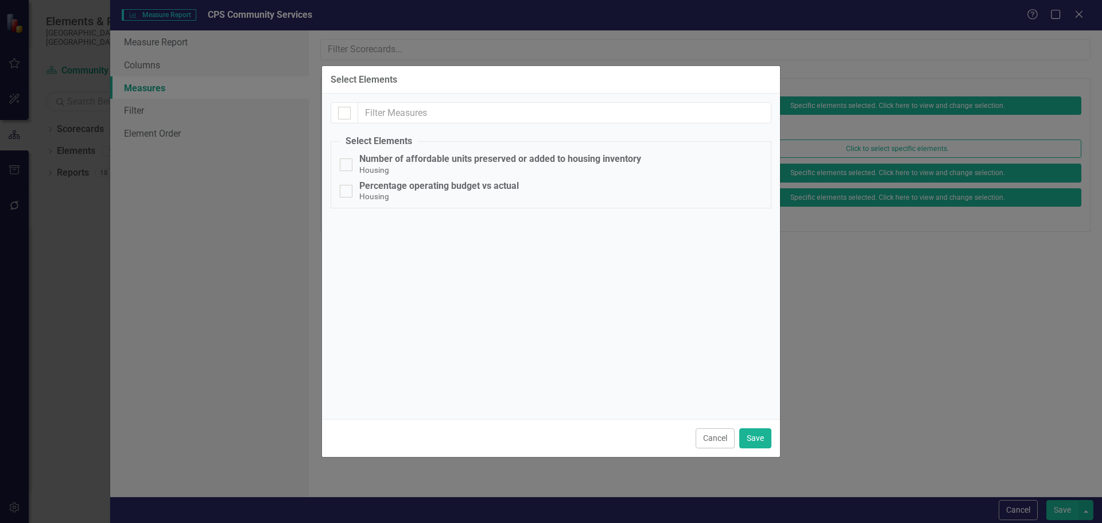
click at [714, 437] on button "Cancel" at bounding box center [715, 438] width 39 height 20
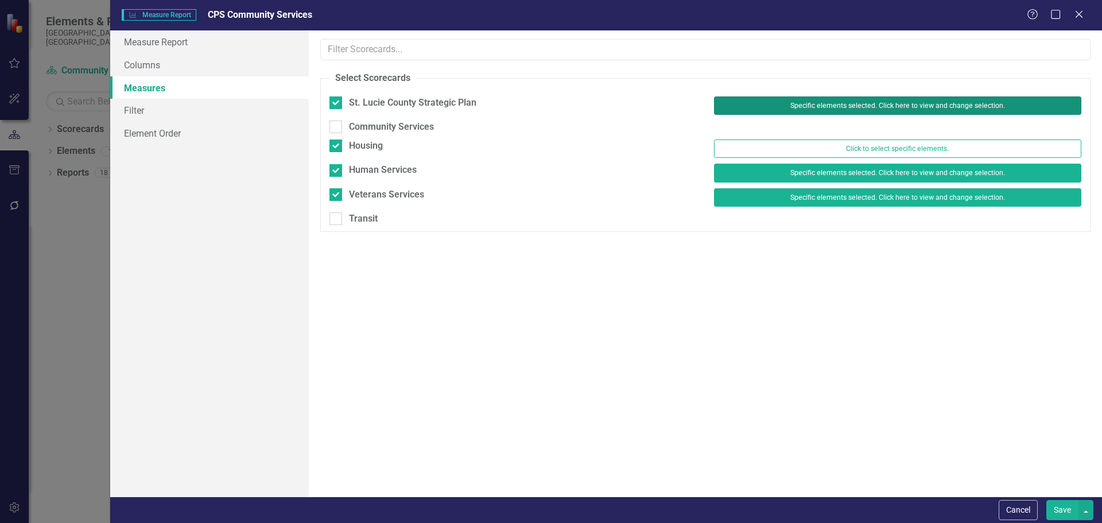
click at [842, 104] on button "Specific elements selected. Click here to view and change selection." at bounding box center [897, 105] width 367 height 18
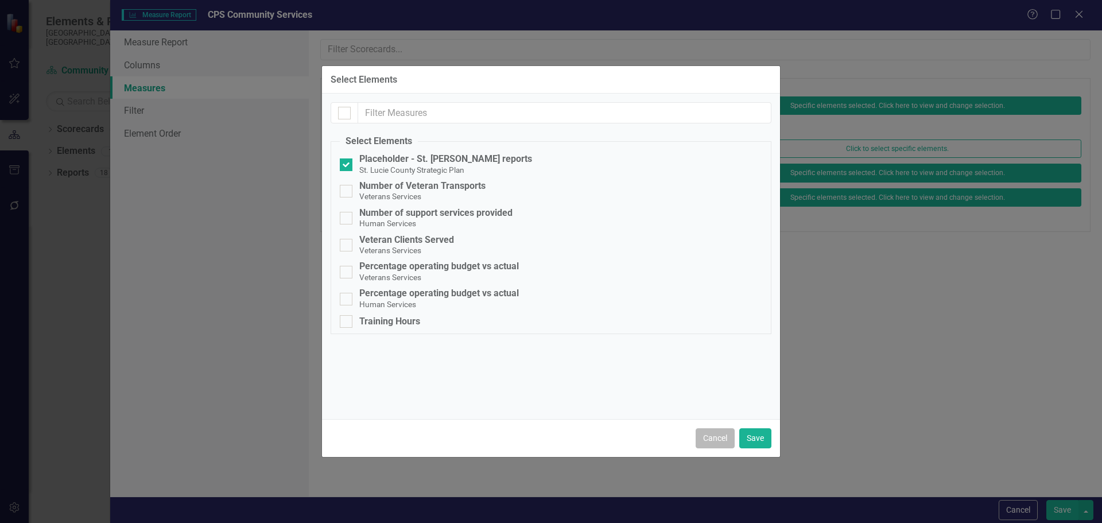
click at [711, 438] on button "Cancel" at bounding box center [715, 438] width 39 height 20
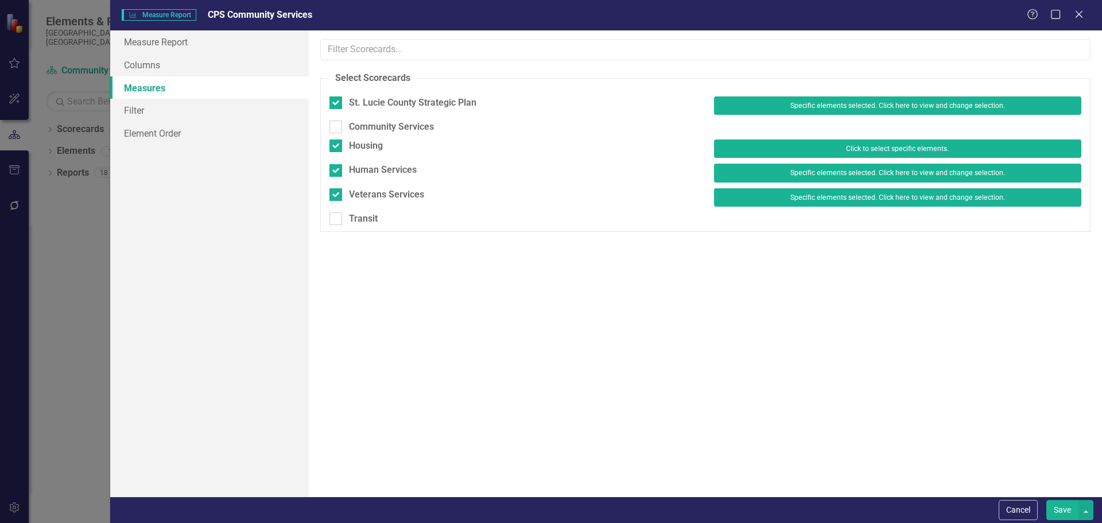
click at [756, 146] on button "Click to select specific elements." at bounding box center [897, 149] width 367 height 18
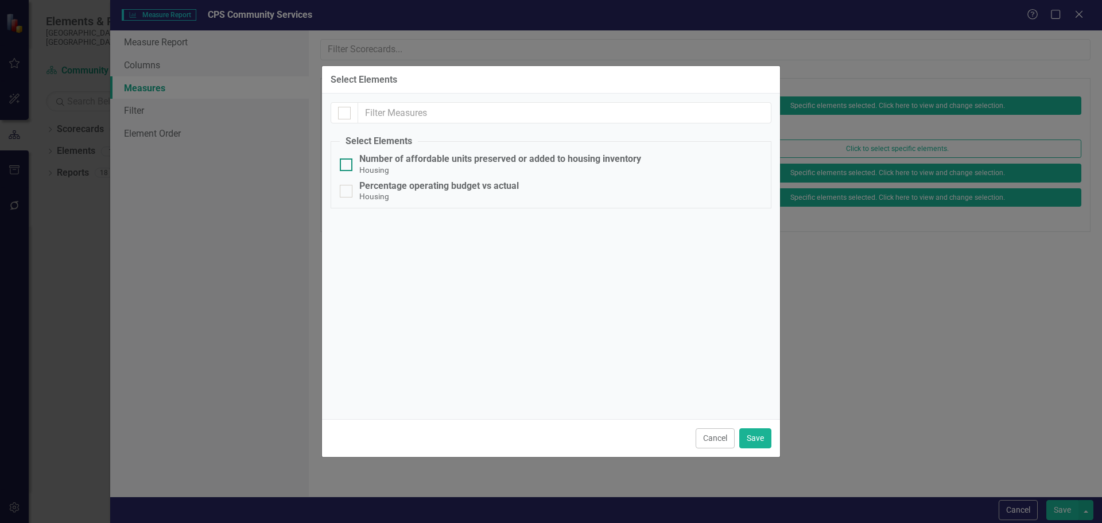
click at [347, 167] on div at bounding box center [346, 164] width 13 height 13
click at [347, 166] on input "Number of affordable units preserved or added to housing inventory Housing" at bounding box center [343, 161] width 7 height 7
checkbox input "true"
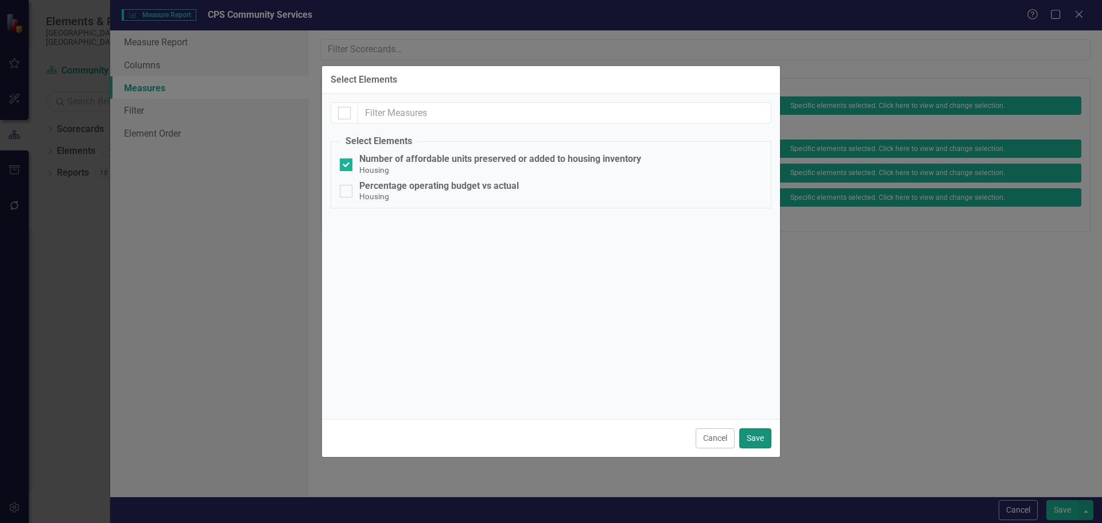
click at [760, 439] on button "Save" at bounding box center [755, 438] width 32 height 20
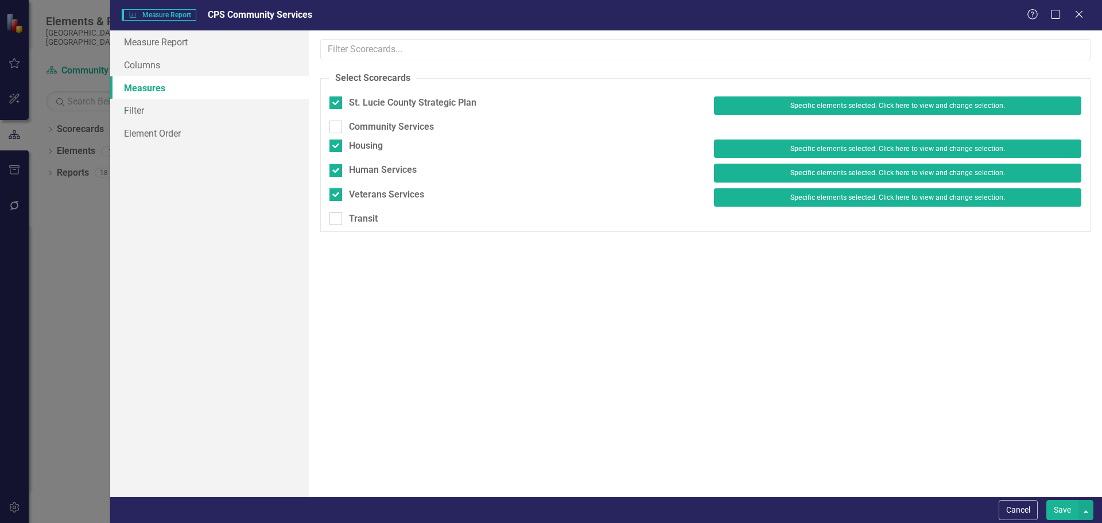
click at [1067, 513] on button "Save" at bounding box center [1063, 510] width 32 height 20
